Goal: Find specific page/section: Find specific page/section

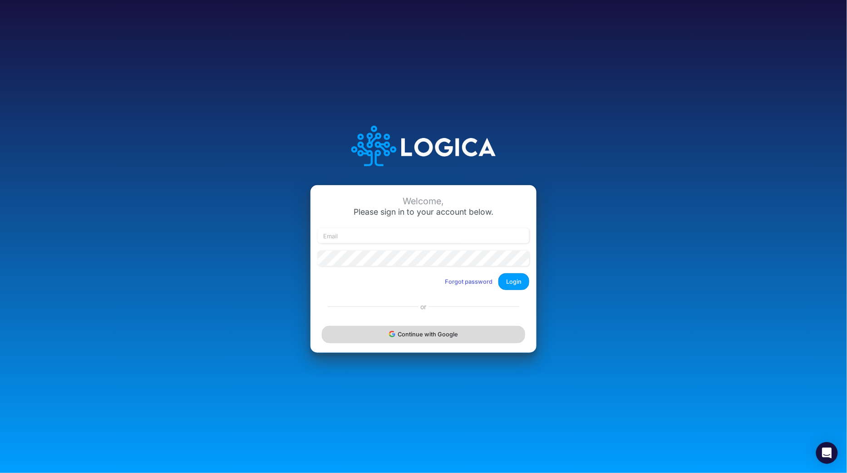
click at [418, 337] on button "Continue with Google" at bounding box center [423, 334] width 203 height 17
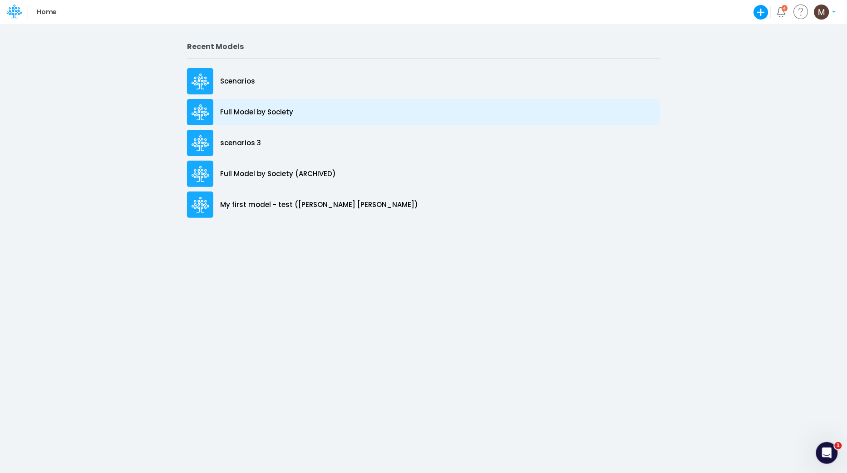
click at [261, 112] on p "Full Model by Society" at bounding box center [256, 112] width 73 height 10
